Goal: Task Accomplishment & Management: Use online tool/utility

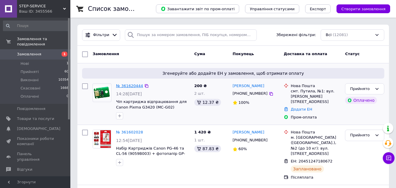
click at [123, 85] on link "№ 361620444" at bounding box center [129, 86] width 27 height 4
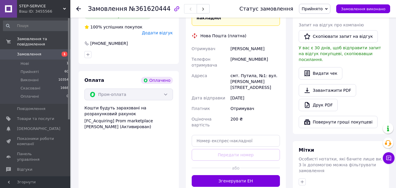
scroll to position [176, 0]
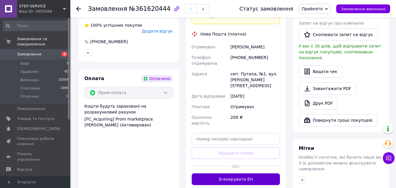
click at [236, 173] on button "Згенерувати ЕН" at bounding box center [236, 179] width 89 height 12
